Goal: Communication & Community: Ask a question

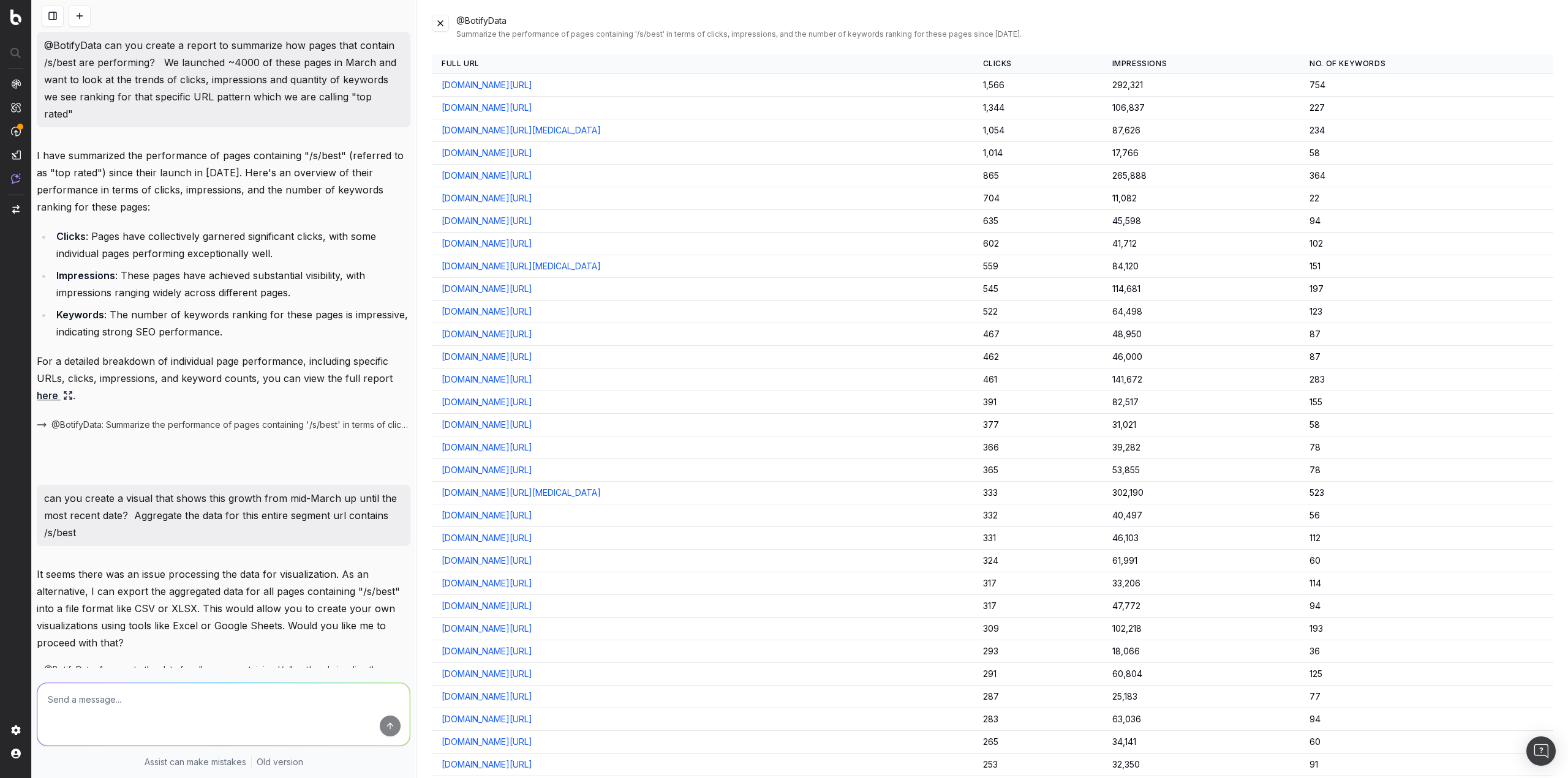
scroll to position [60, 0]
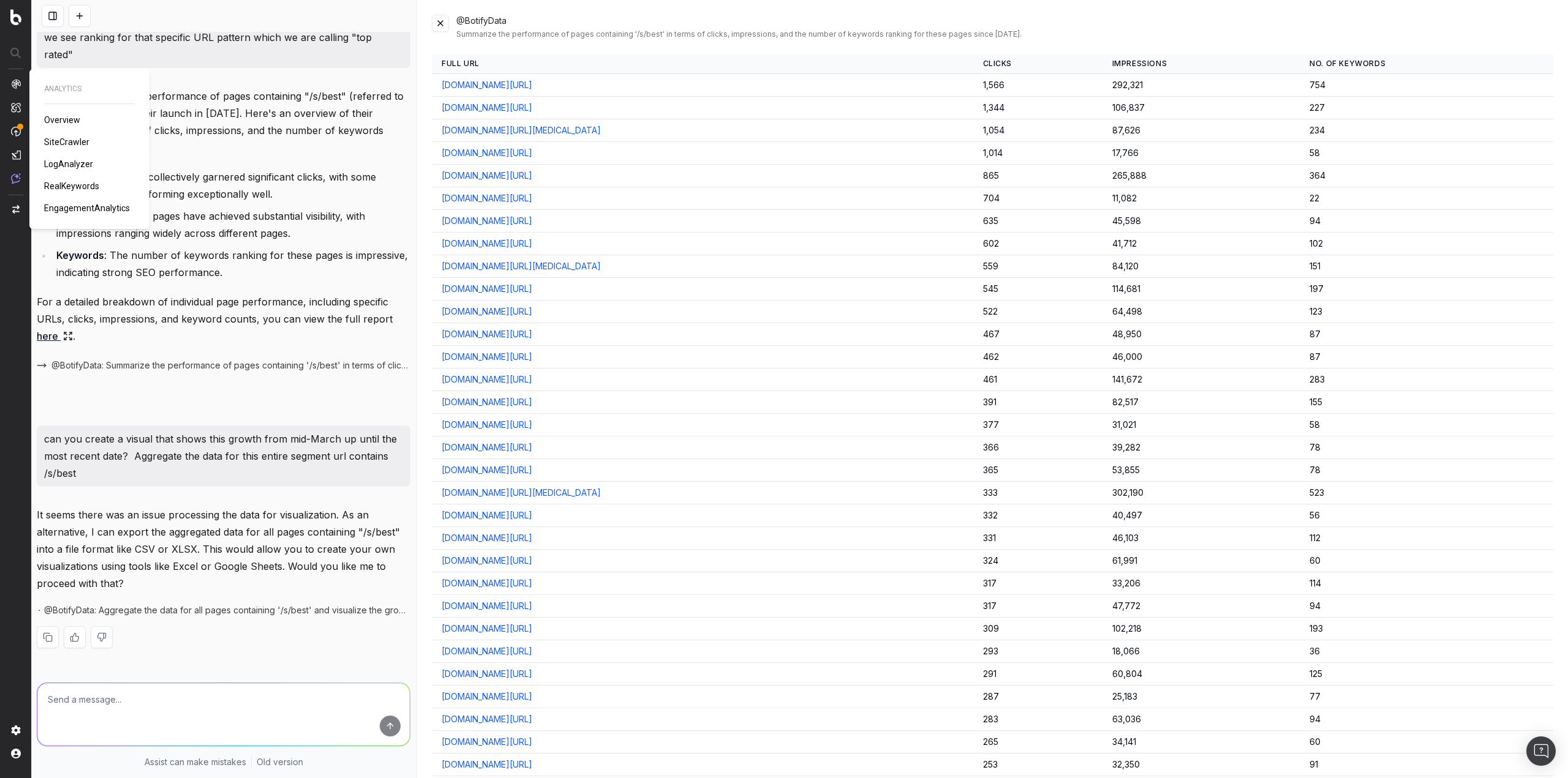
click at [79, 186] on span "RealKeywords" at bounding box center [72, 186] width 55 height 9
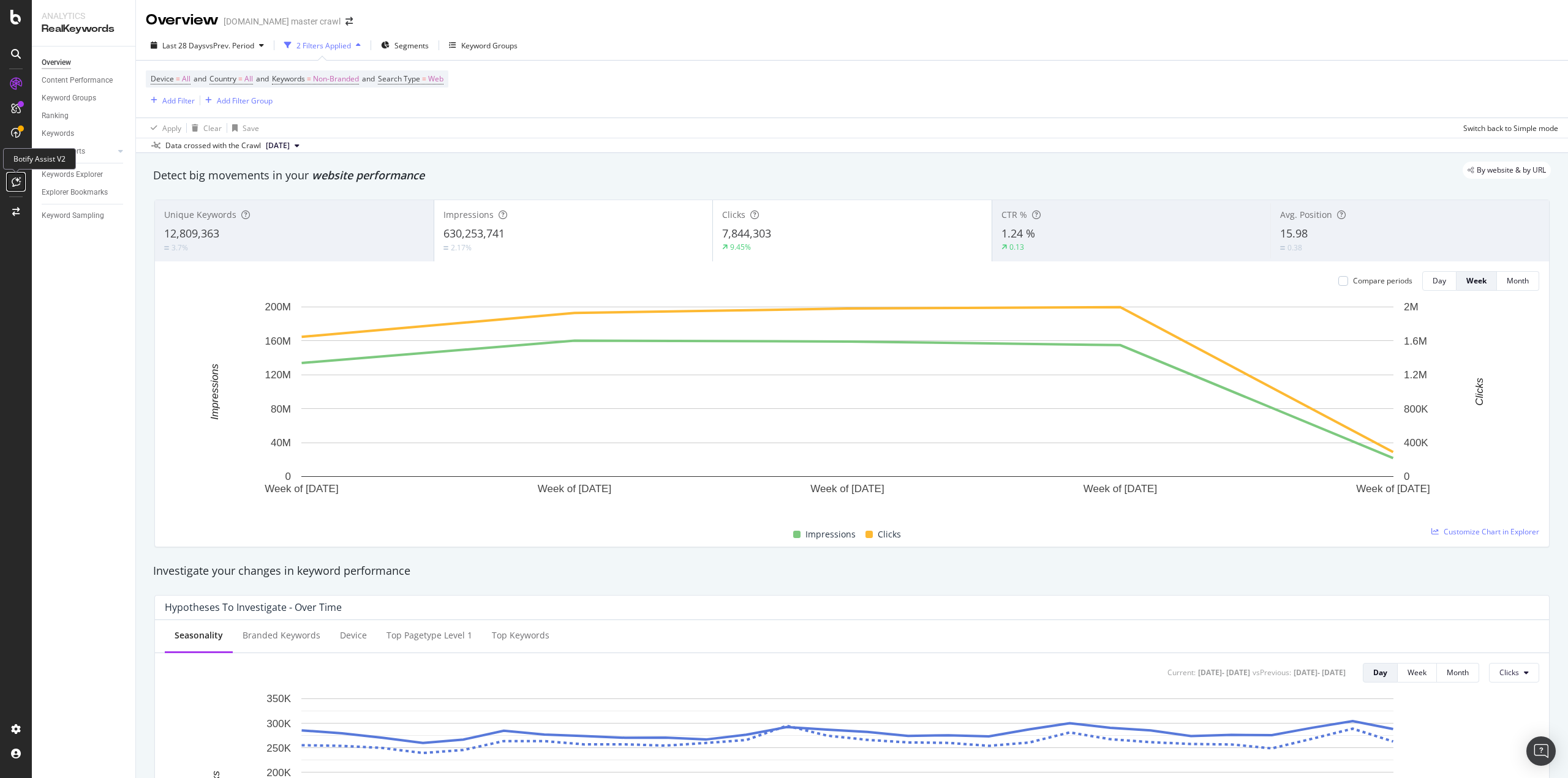
click at [20, 186] on div at bounding box center [15, 181] width 20 height 20
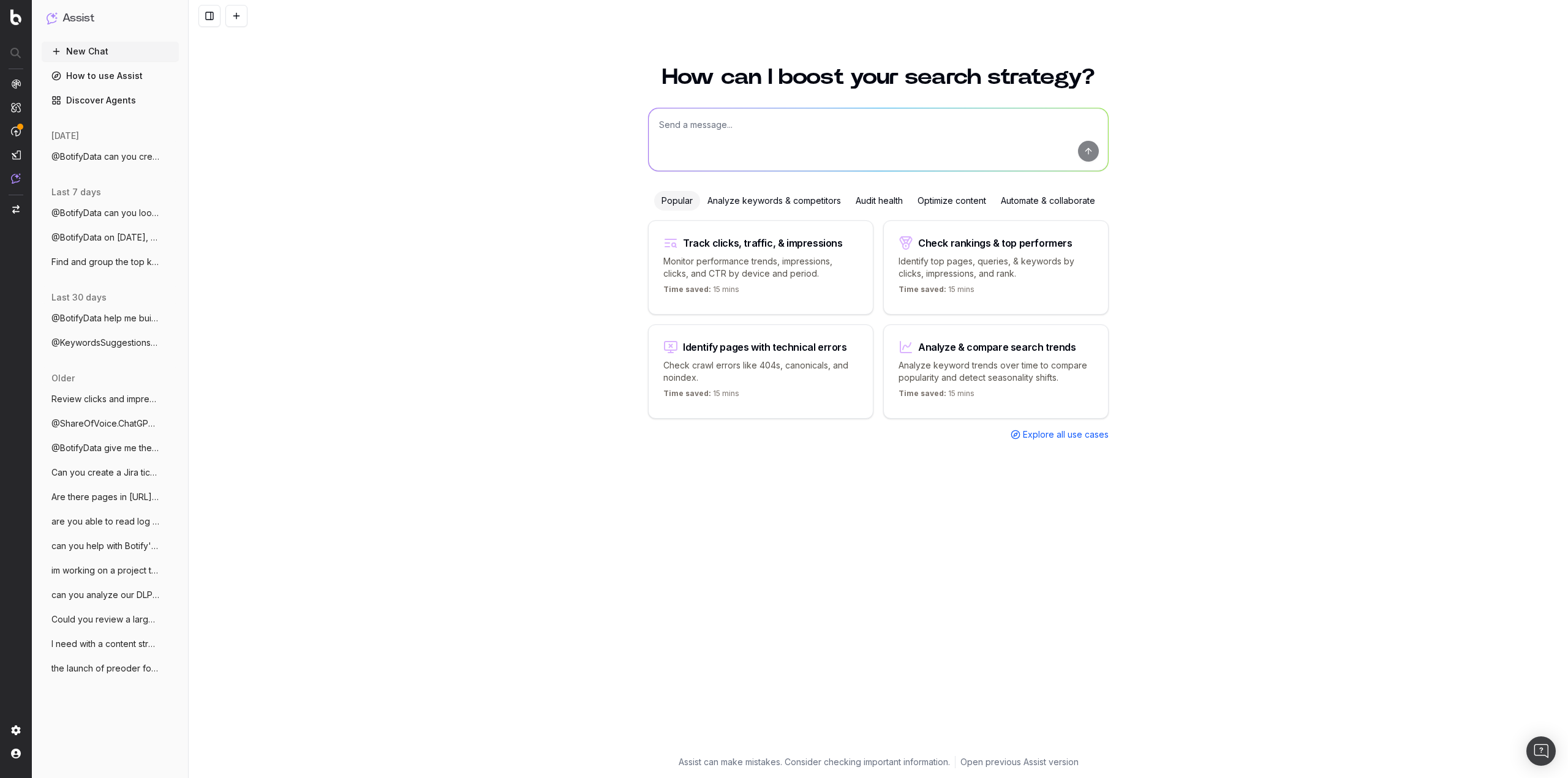
click at [109, 157] on span "@BotifyData can you create a report to s" at bounding box center [106, 157] width 108 height 12
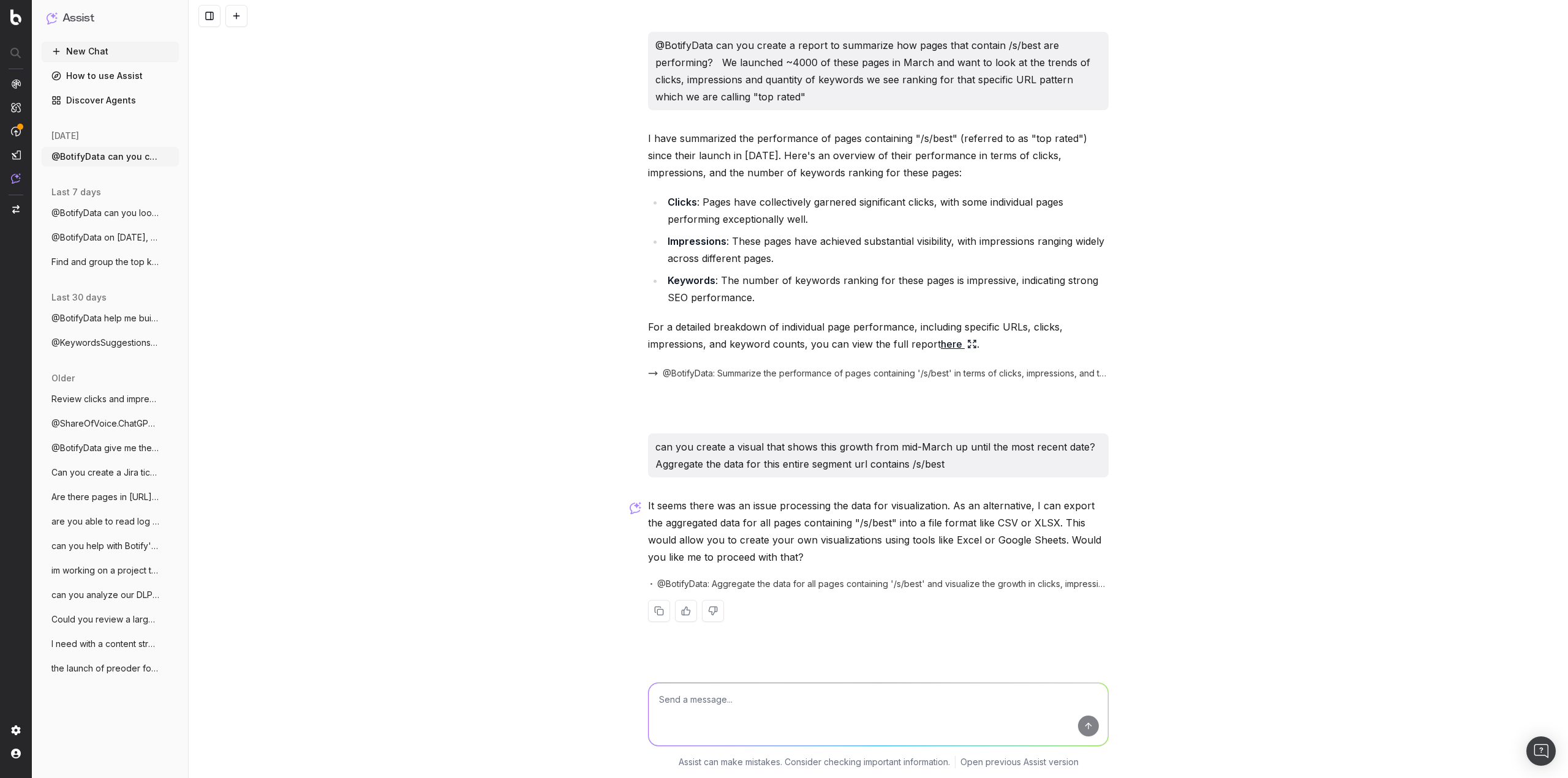
drag, startPoint x: 802, startPoint y: 686, endPoint x: 795, endPoint y: 690, distance: 8.1
click at [798, 689] on textarea at bounding box center [878, 715] width 459 height 63
type textarea "can you give me some highlights? How many total clicks, impressions and number …"
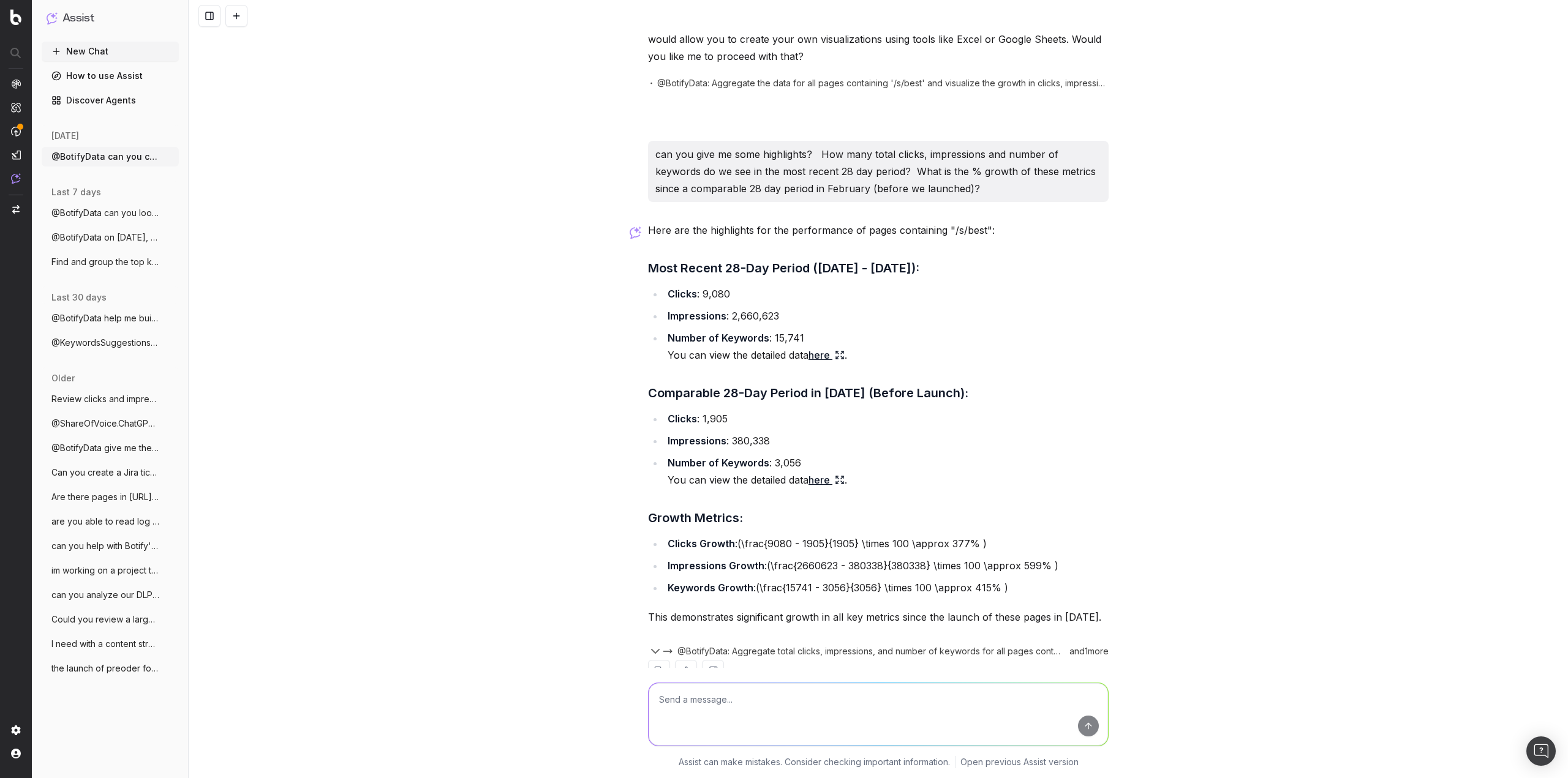
scroll to position [551, 0]
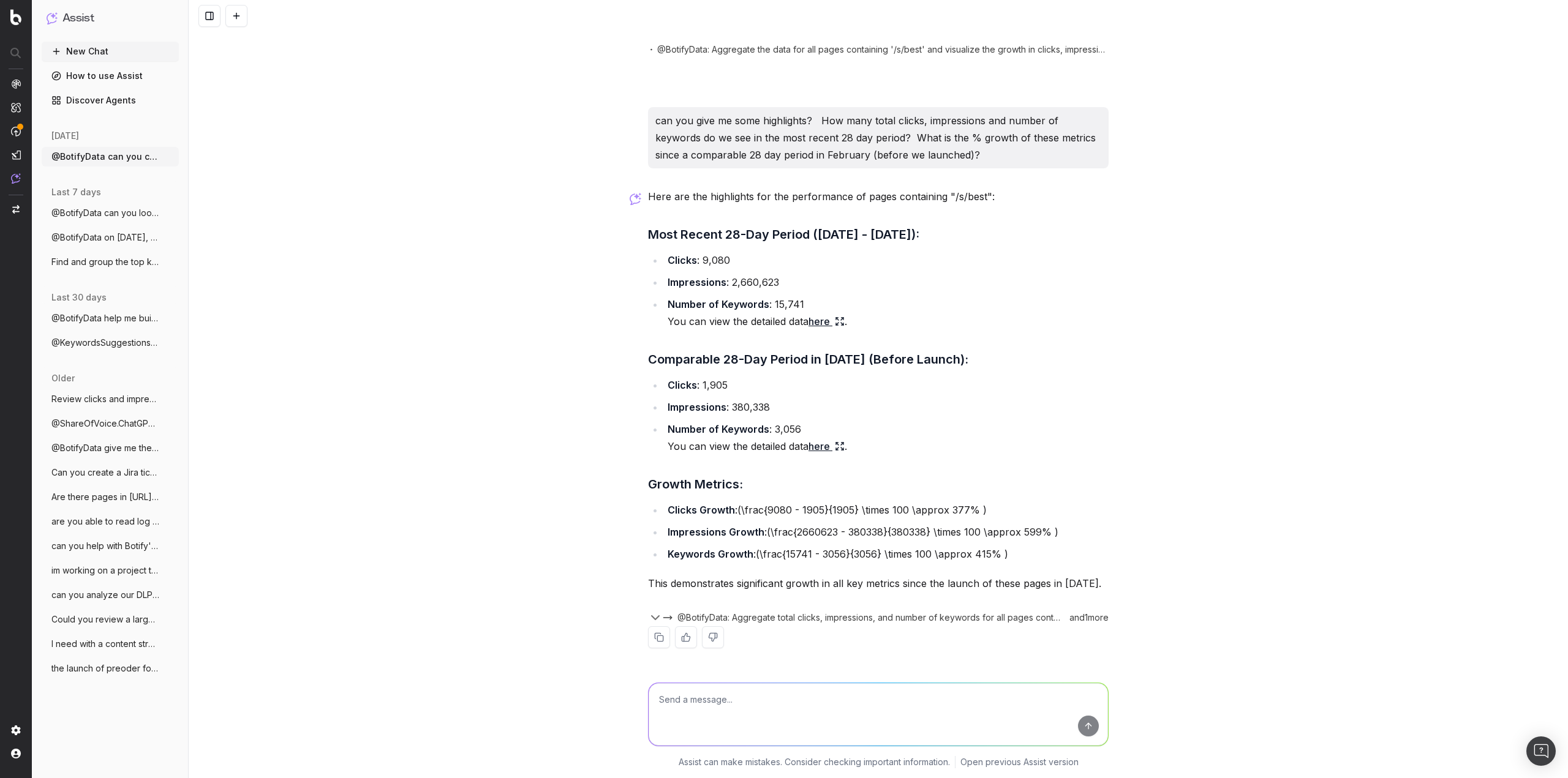
click at [807, 689] on textarea at bounding box center [878, 715] width 459 height 63
type textarea "p"
click at [813, 313] on link "here" at bounding box center [827, 322] width 36 height 17
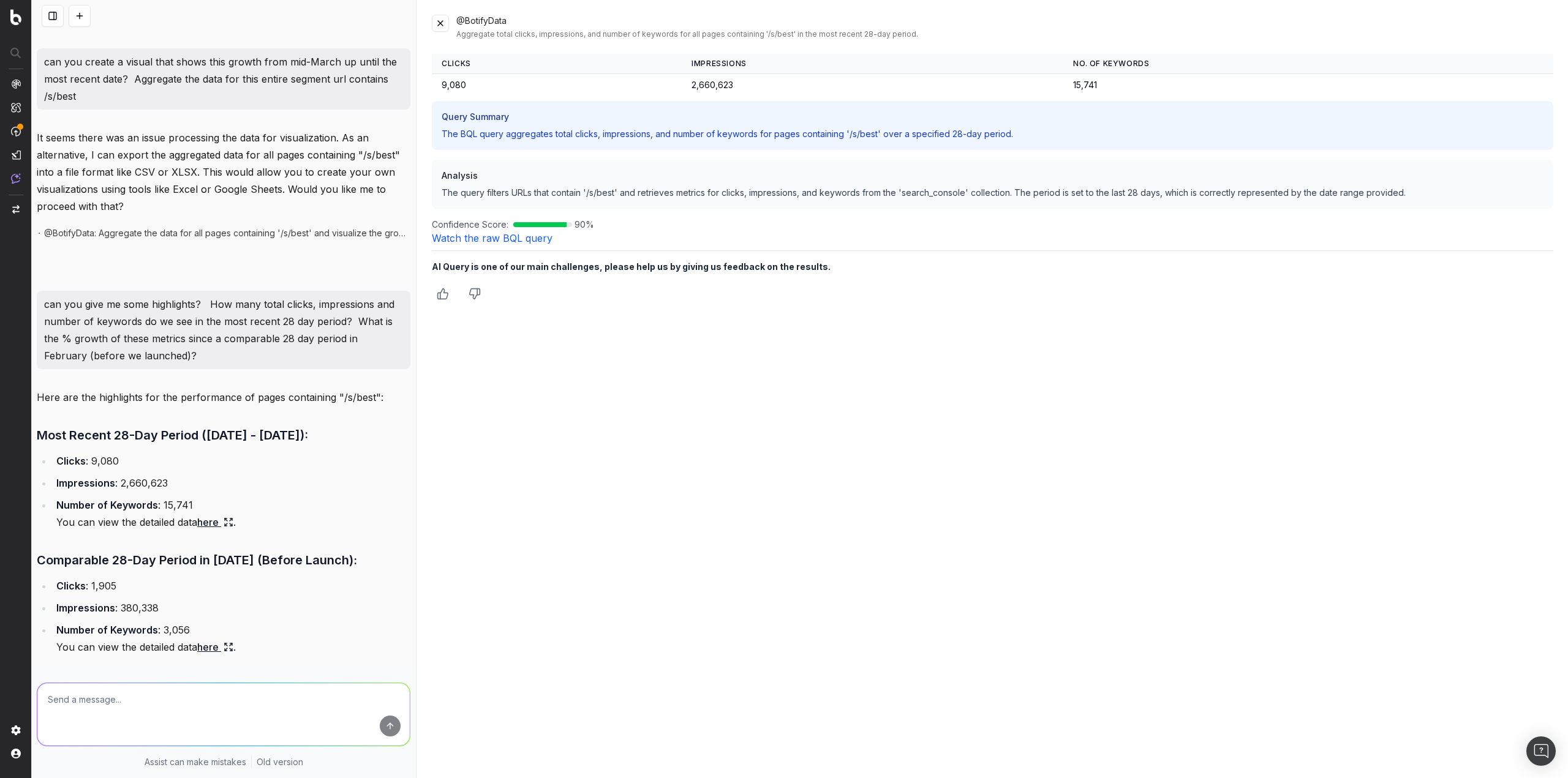
scroll to position [498, 0]
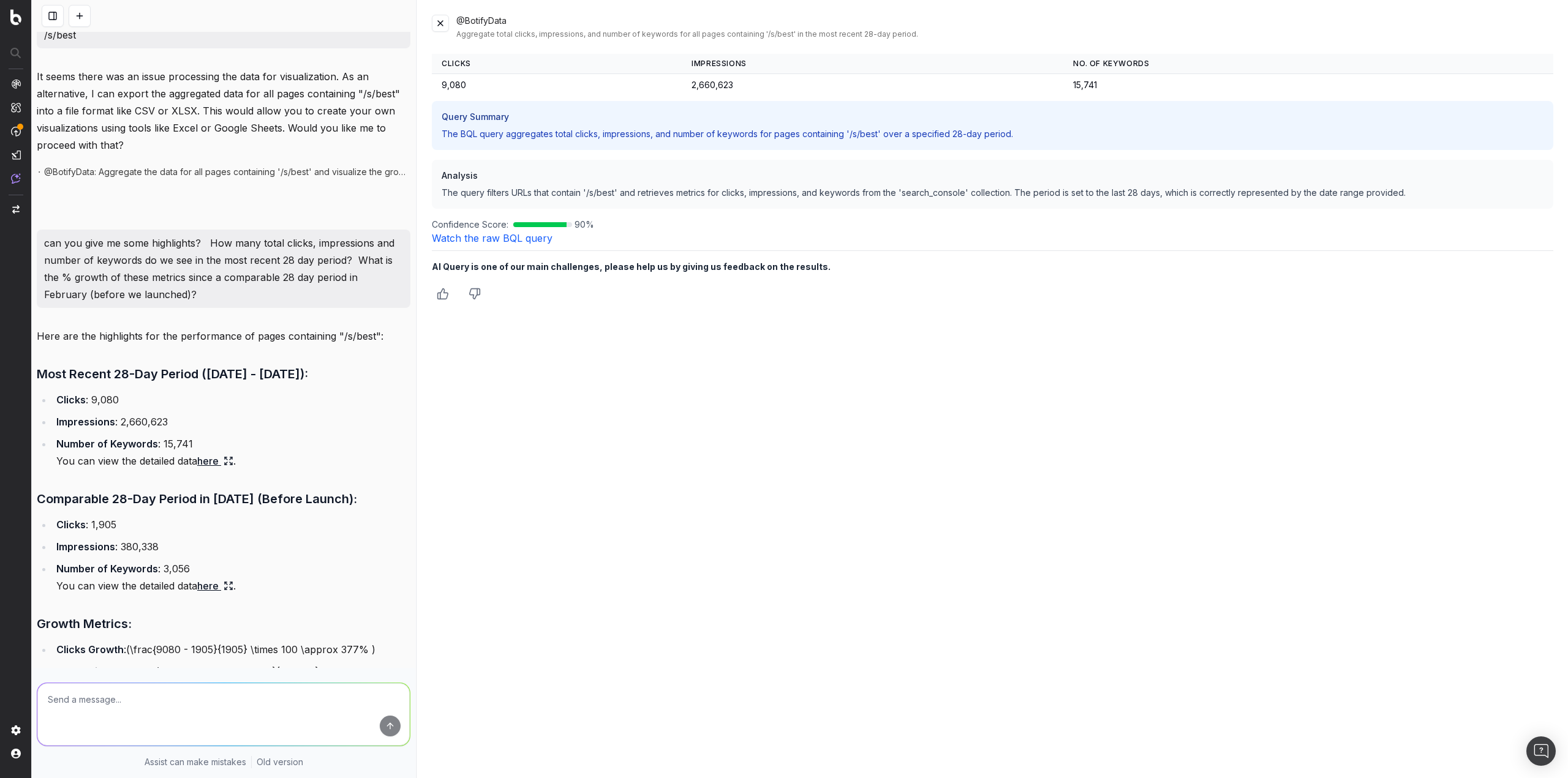
click at [213, 594] on link "here" at bounding box center [216, 586] width 36 height 17
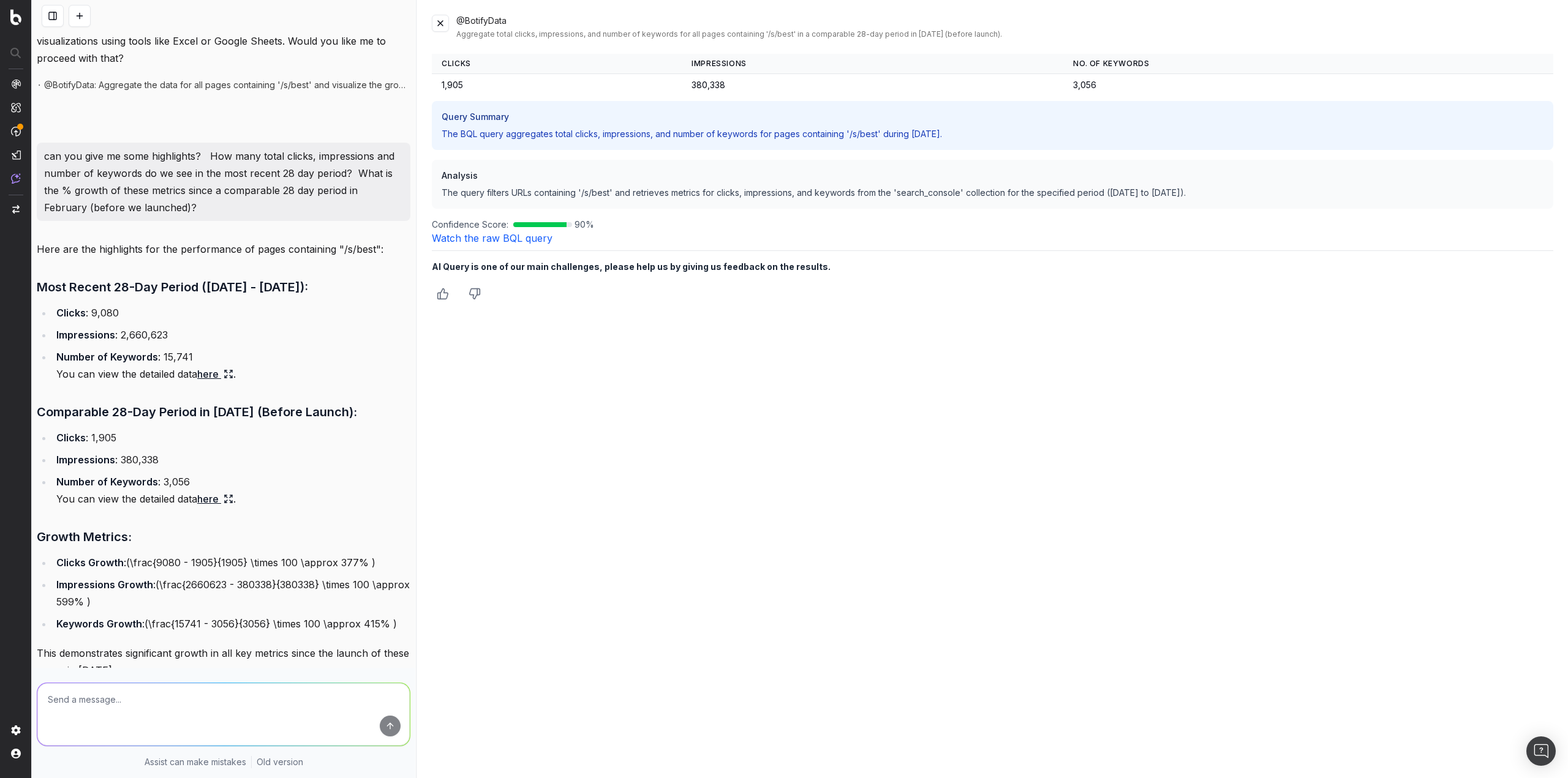
scroll to position [691, 0]
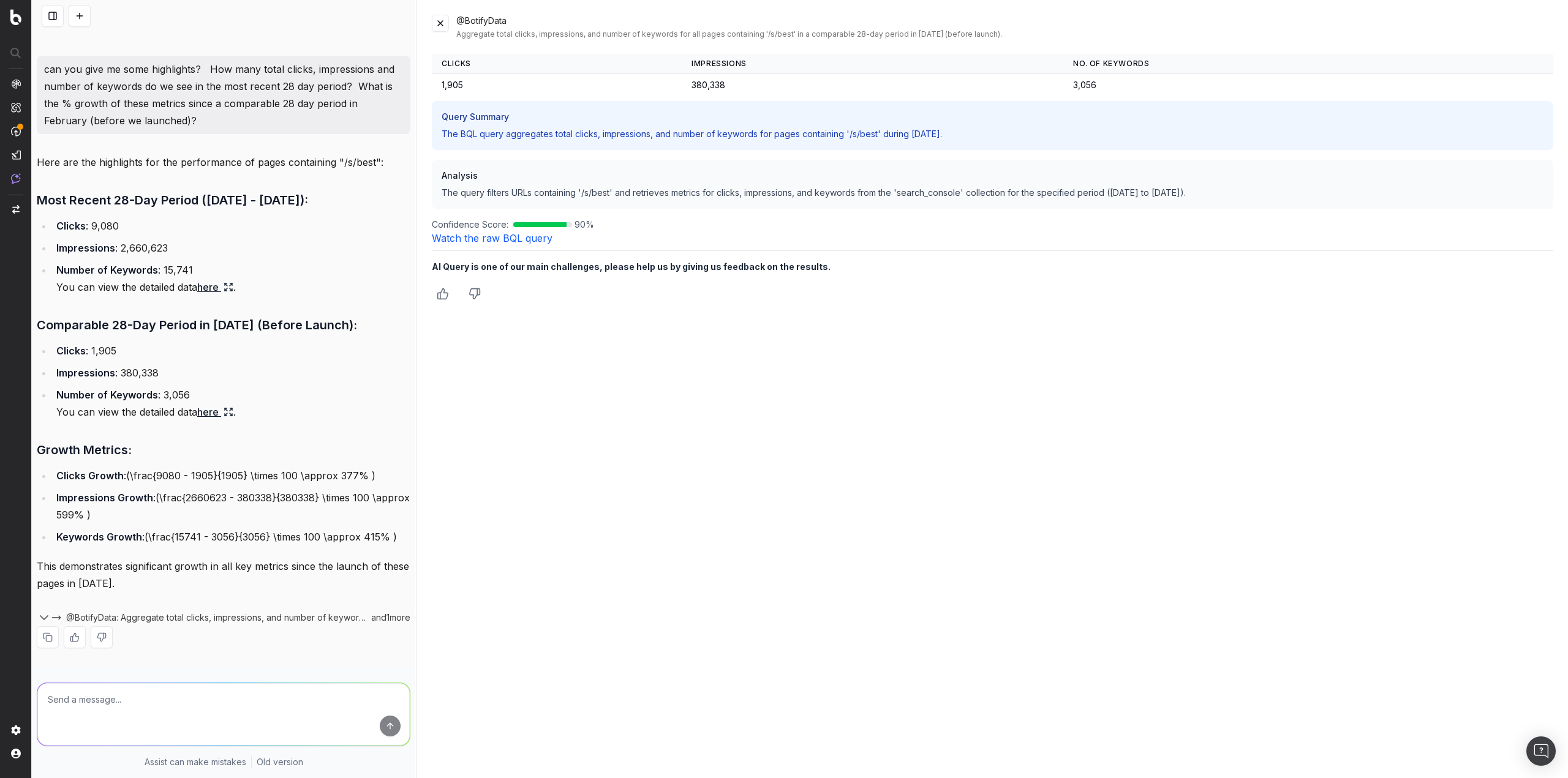
click at [192, 692] on textarea at bounding box center [223, 715] width 372 height 63
type textarea "just for clarity can you give me the date ranges used"
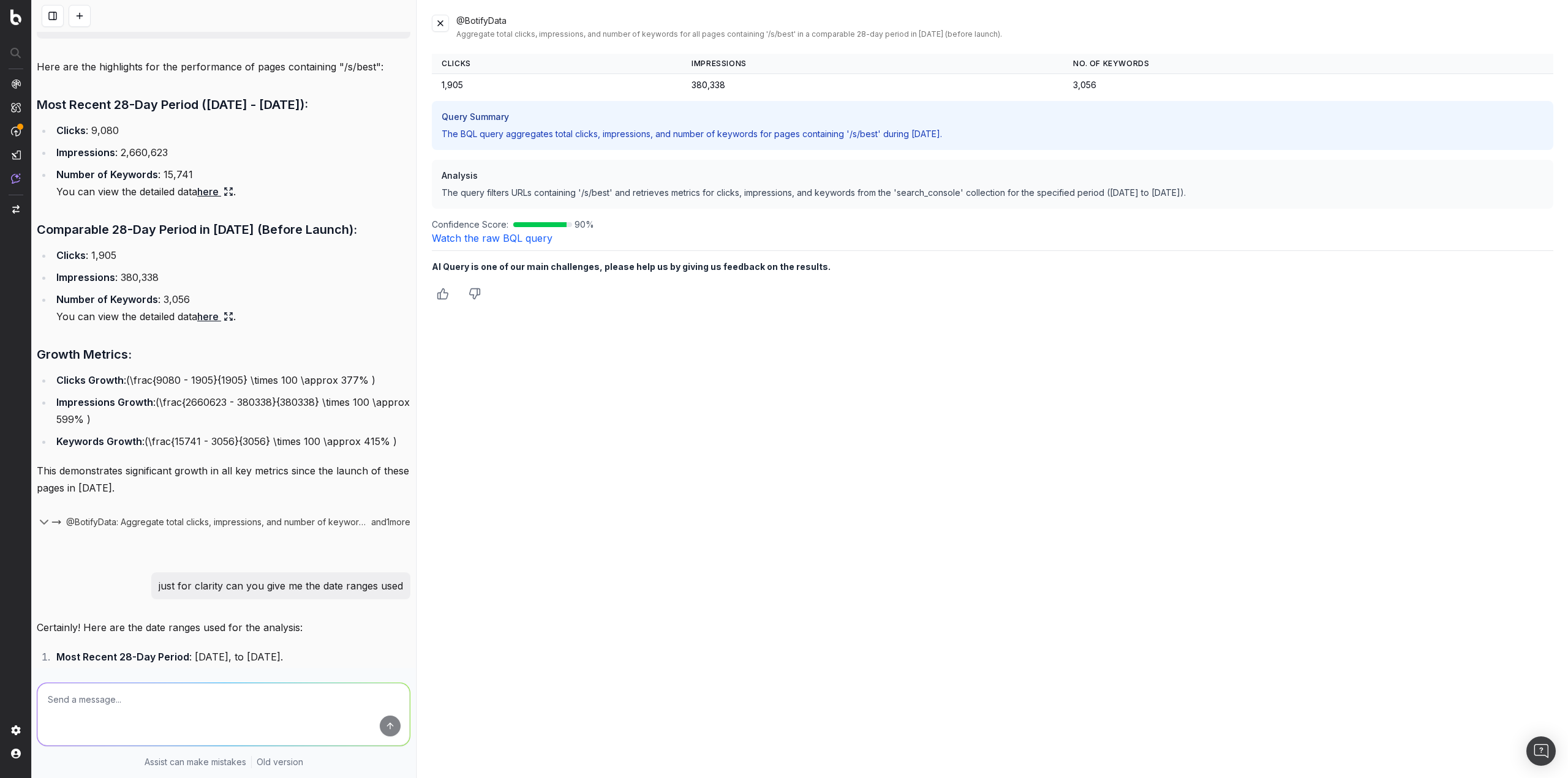
scroll to position [907, 0]
